Goal: Task Accomplishment & Management: Complete application form

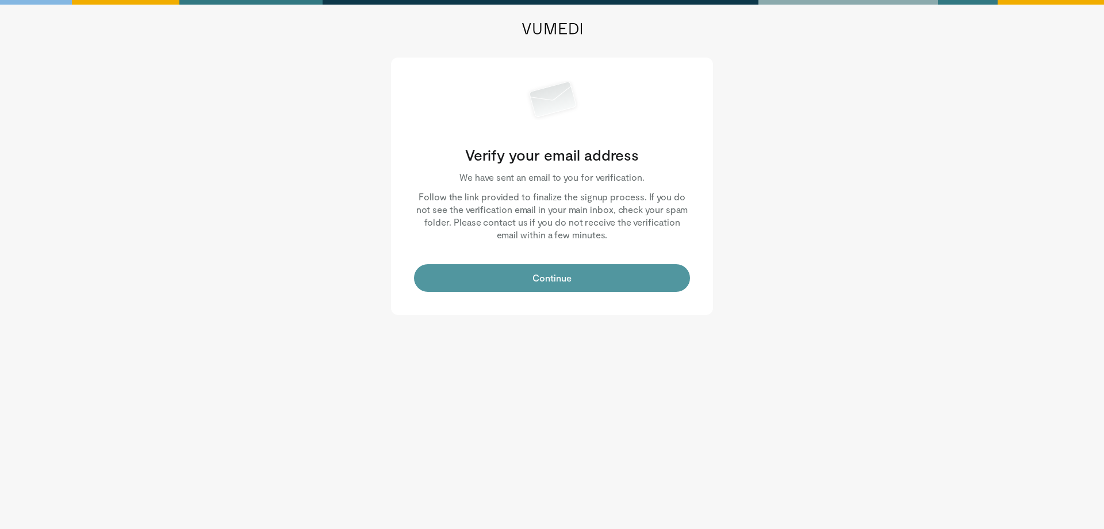
click at [547, 281] on button "Continue" at bounding box center [552, 278] width 276 height 28
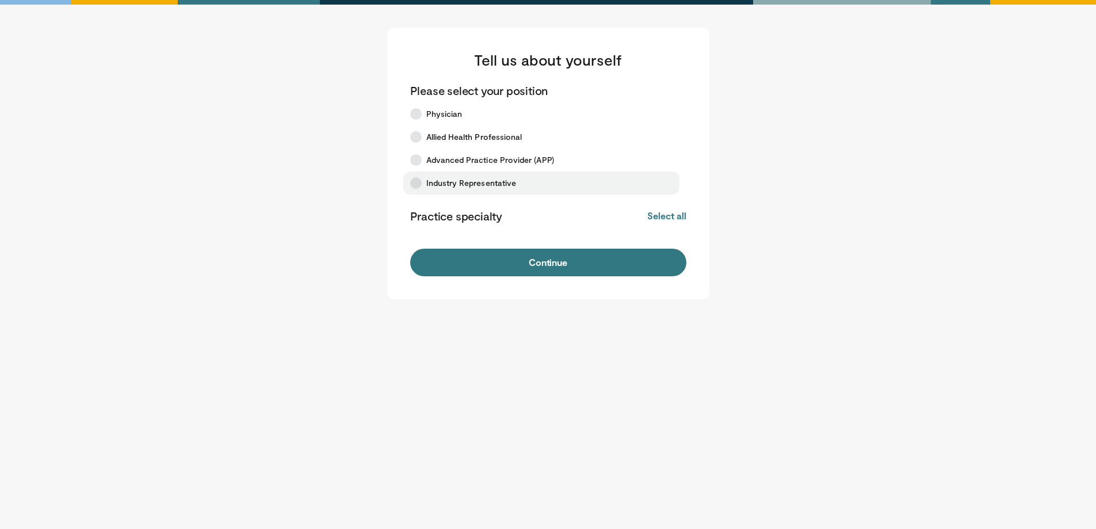
click at [417, 182] on icon at bounding box center [416, 183] width 12 height 12
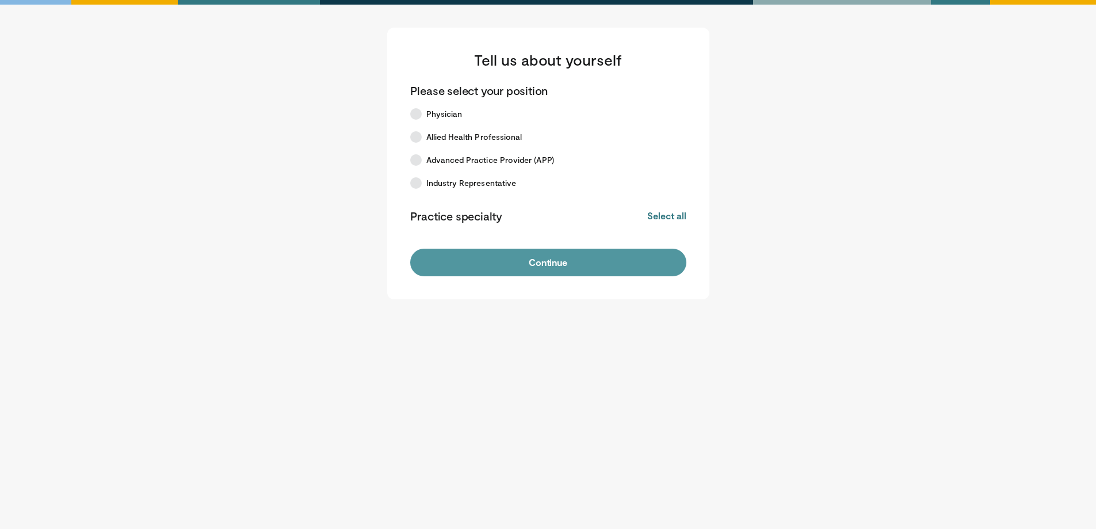
click at [559, 267] on button "Continue" at bounding box center [548, 262] width 276 height 28
click at [552, 261] on button "Continue" at bounding box center [548, 262] width 276 height 28
click at [542, 261] on button "Continue" at bounding box center [548, 262] width 276 height 28
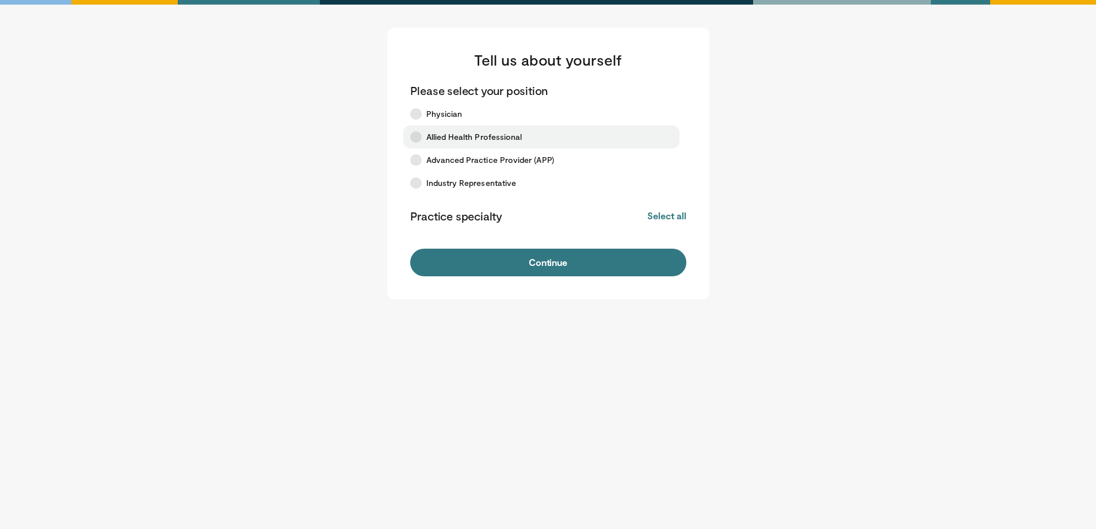
click at [415, 132] on icon at bounding box center [416, 137] width 12 height 12
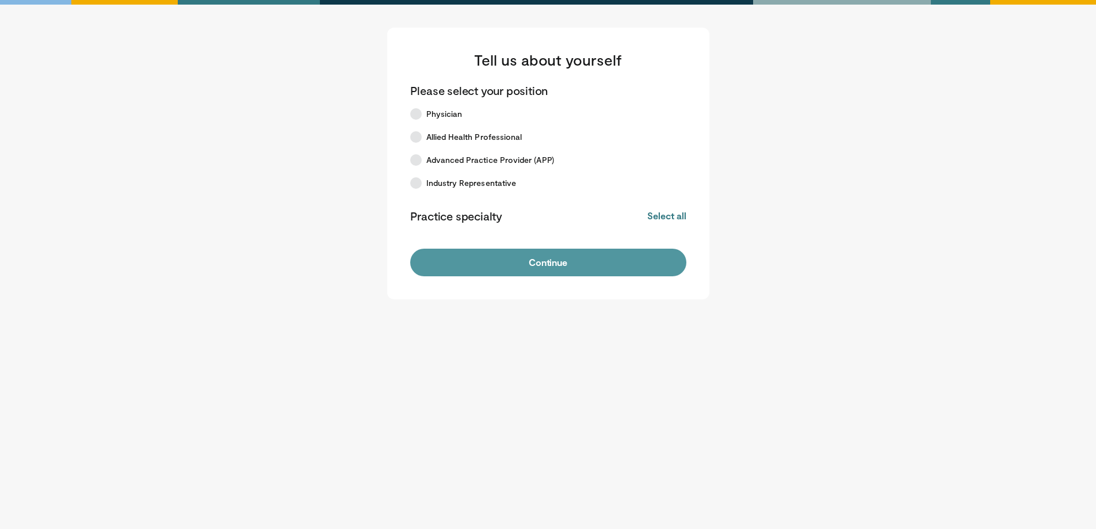
click at [551, 262] on button "Continue" at bounding box center [548, 262] width 276 height 28
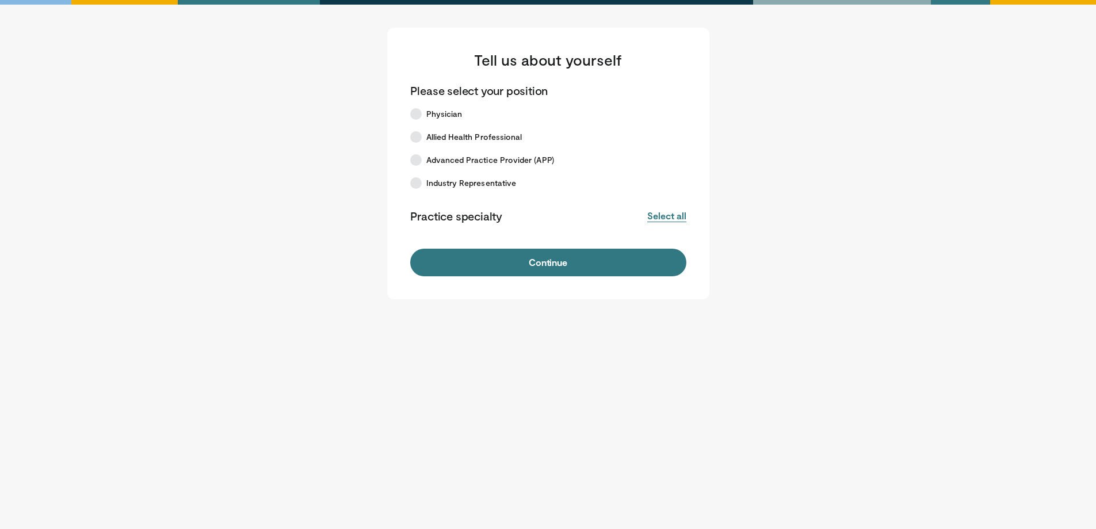
click at [665, 217] on button "Select all" at bounding box center [666, 215] width 39 height 13
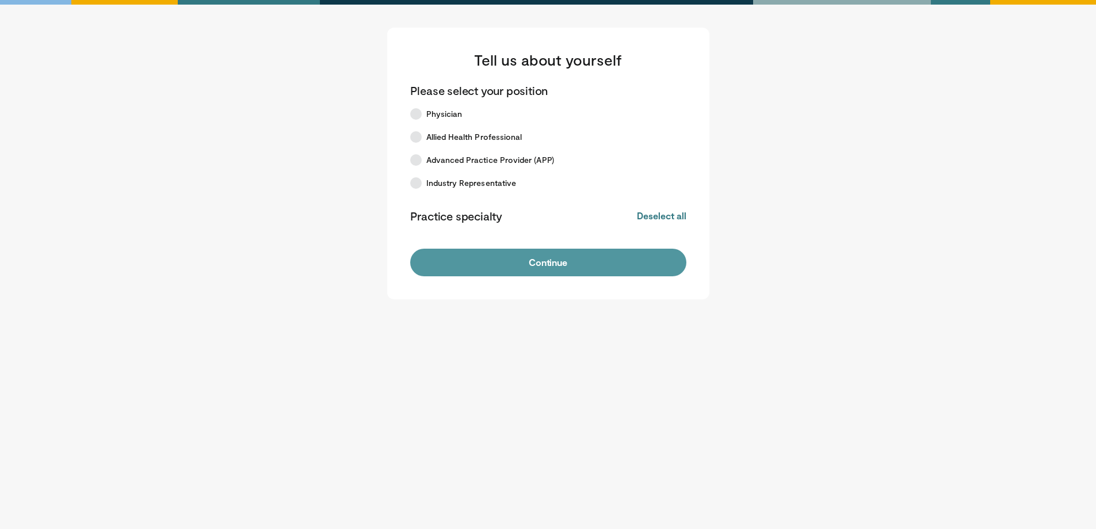
click at [544, 258] on button "Continue" at bounding box center [548, 262] width 276 height 28
